Goal: Transaction & Acquisition: Obtain resource

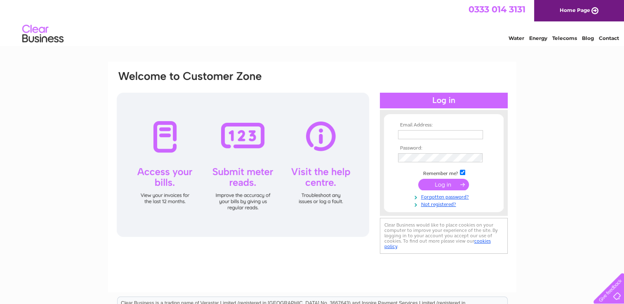
type input "admin@skyebatiks.com"
click at [436, 183] on input "submit" at bounding box center [443, 185] width 51 height 12
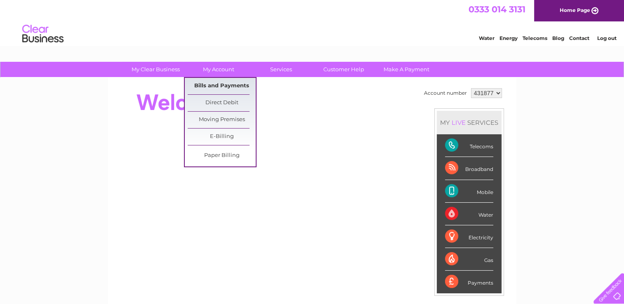
click at [219, 90] on link "Bills and Payments" at bounding box center [222, 86] width 68 height 16
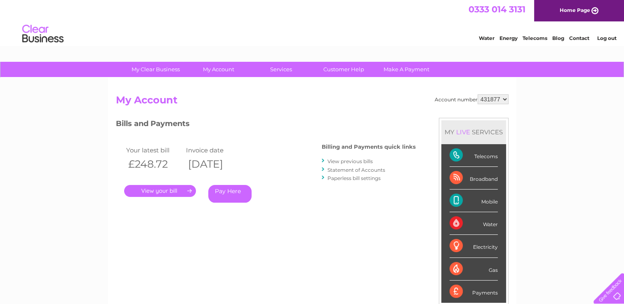
click at [166, 192] on link "." at bounding box center [160, 191] width 72 height 12
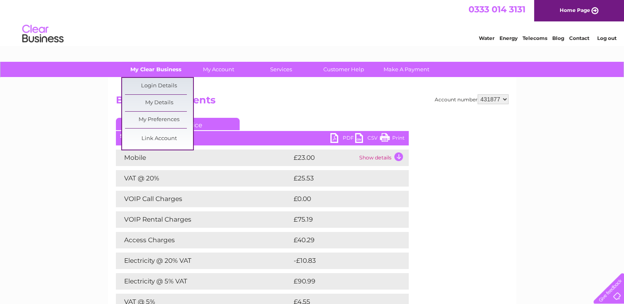
click at [160, 73] on link "My Clear Business" at bounding box center [156, 69] width 68 height 15
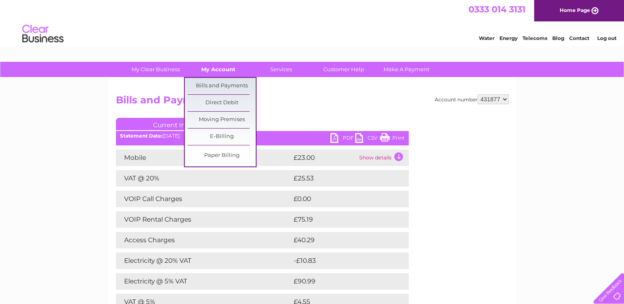
click at [209, 66] on link "My Account" at bounding box center [218, 69] width 68 height 15
click at [213, 82] on link "Bills and Payments" at bounding box center [222, 86] width 68 height 16
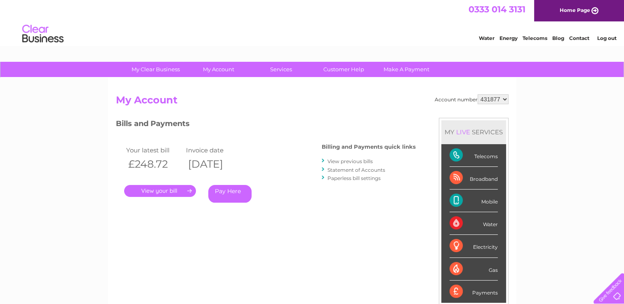
click at [503, 96] on select "431877 919119" at bounding box center [492, 99] width 31 height 10
select select "919119"
click at [477, 94] on select "431877 919119" at bounding box center [492, 99] width 31 height 10
click at [160, 188] on link "." at bounding box center [160, 191] width 72 height 12
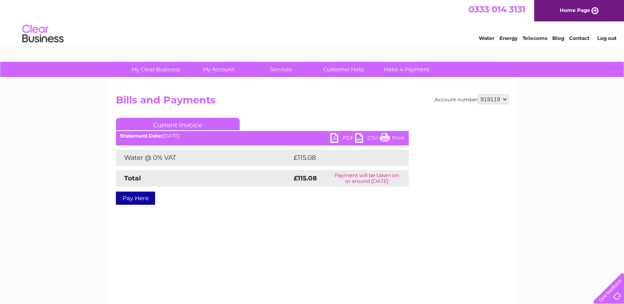
click at [341, 137] on link "PDF" at bounding box center [342, 139] width 25 height 12
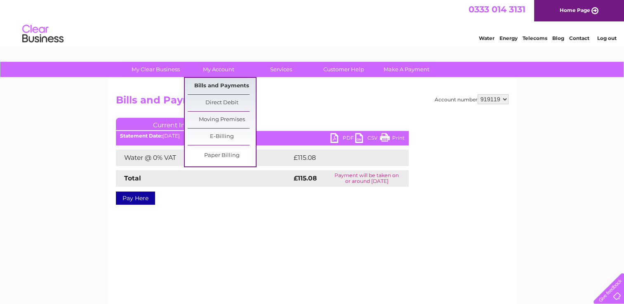
click at [225, 83] on link "Bills and Payments" at bounding box center [222, 86] width 68 height 16
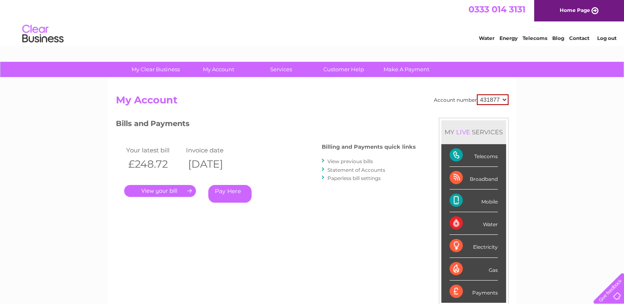
click at [163, 190] on link "." at bounding box center [160, 191] width 72 height 12
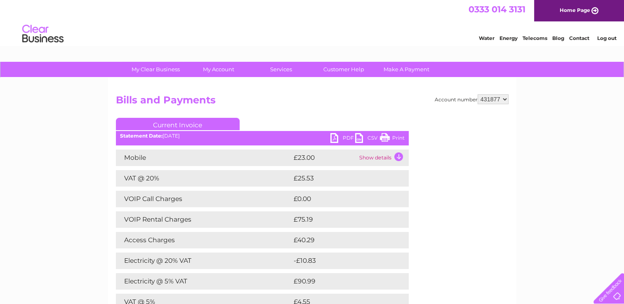
click at [605, 38] on link "Log out" at bounding box center [605, 38] width 19 height 6
